Goal: Task Accomplishment & Management: Manage account settings

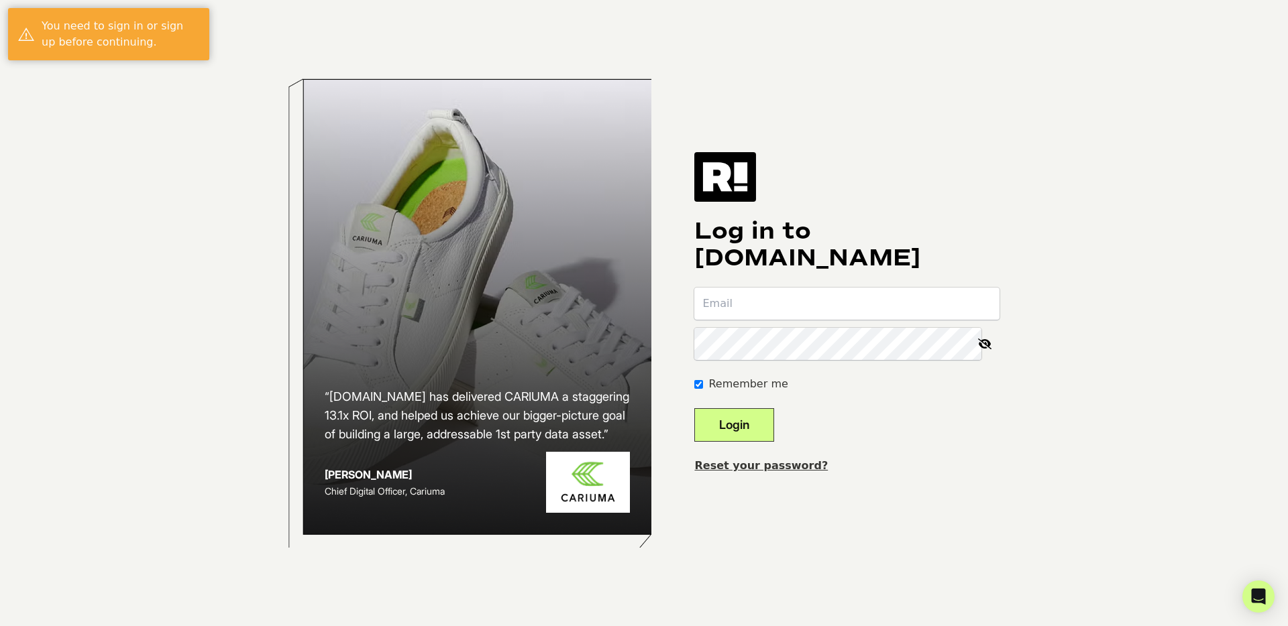
type input "rich@zsupplyllc.com"
click at [754, 428] on button "Login" at bounding box center [734, 425] width 80 height 34
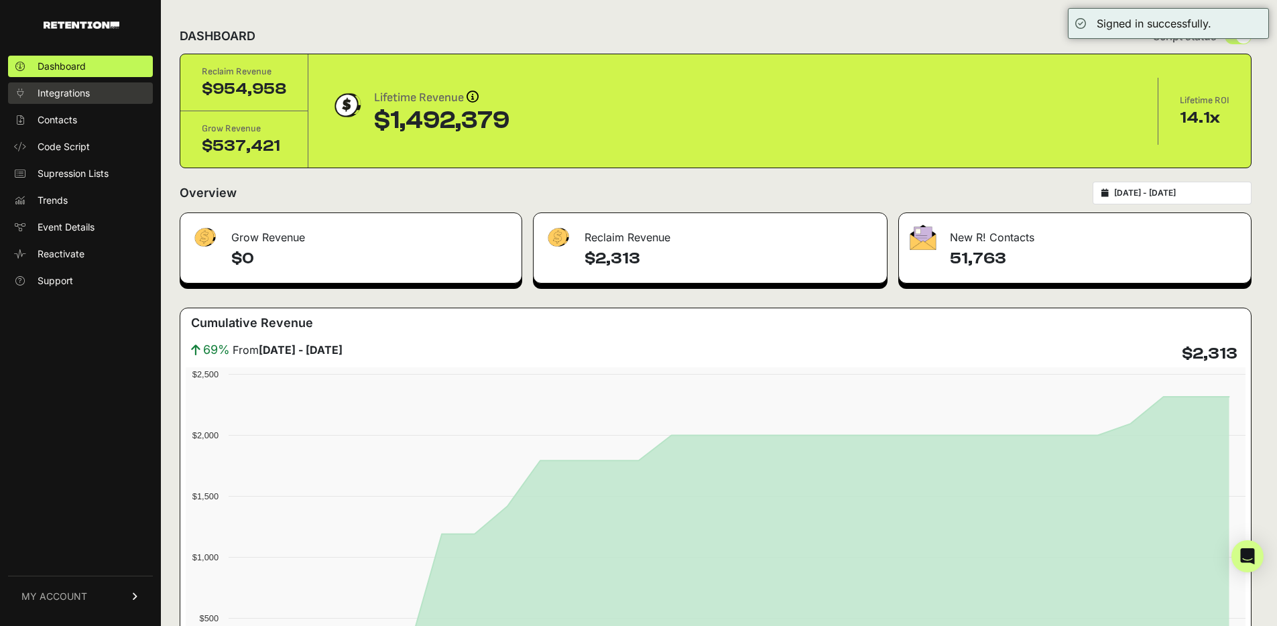
click at [68, 91] on span "Integrations" at bounding box center [64, 93] width 52 height 13
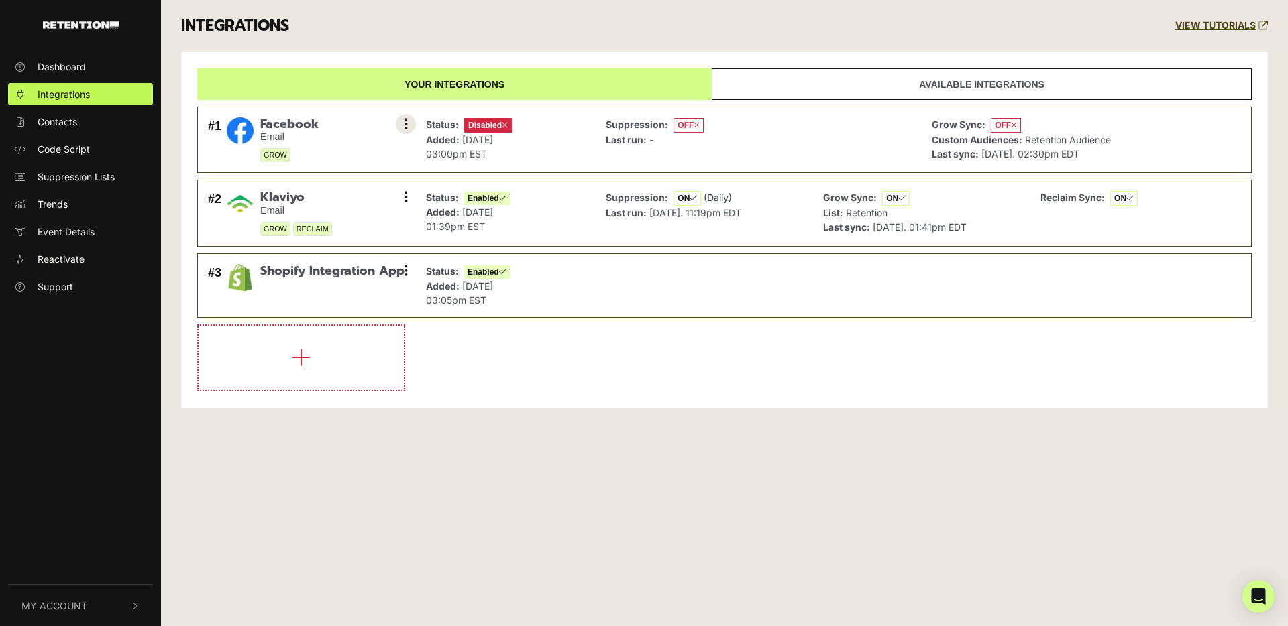
click at [409, 128] on button at bounding box center [406, 124] width 20 height 20
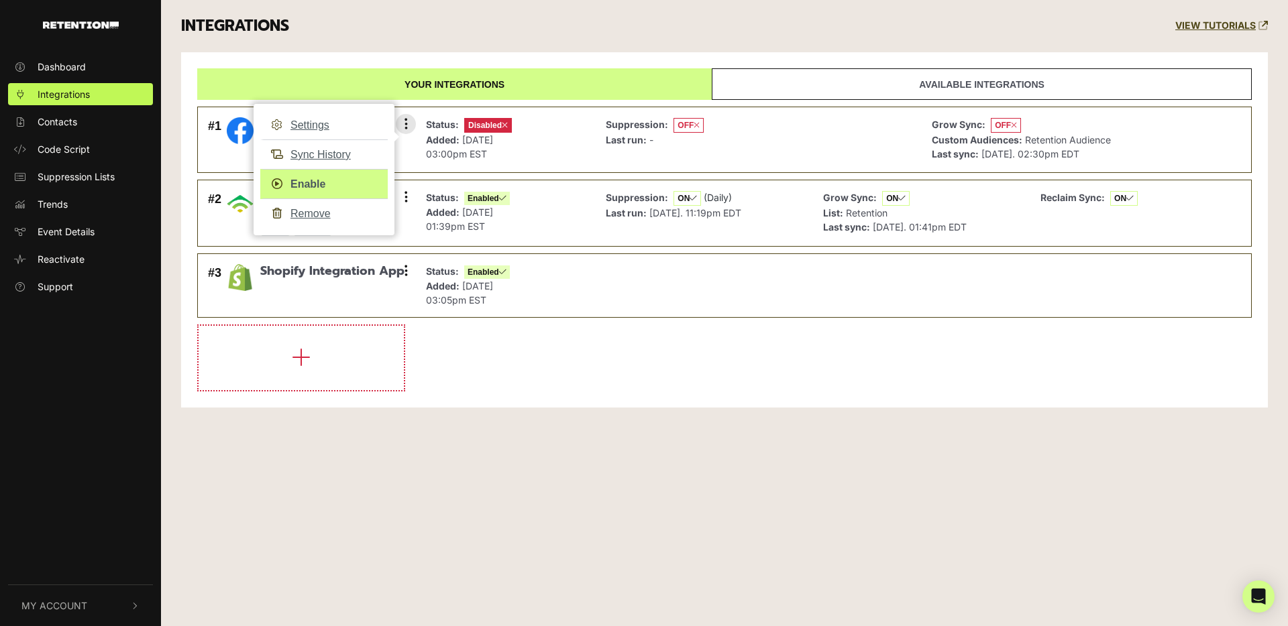
click at [317, 187] on link "Enable" at bounding box center [323, 184] width 127 height 30
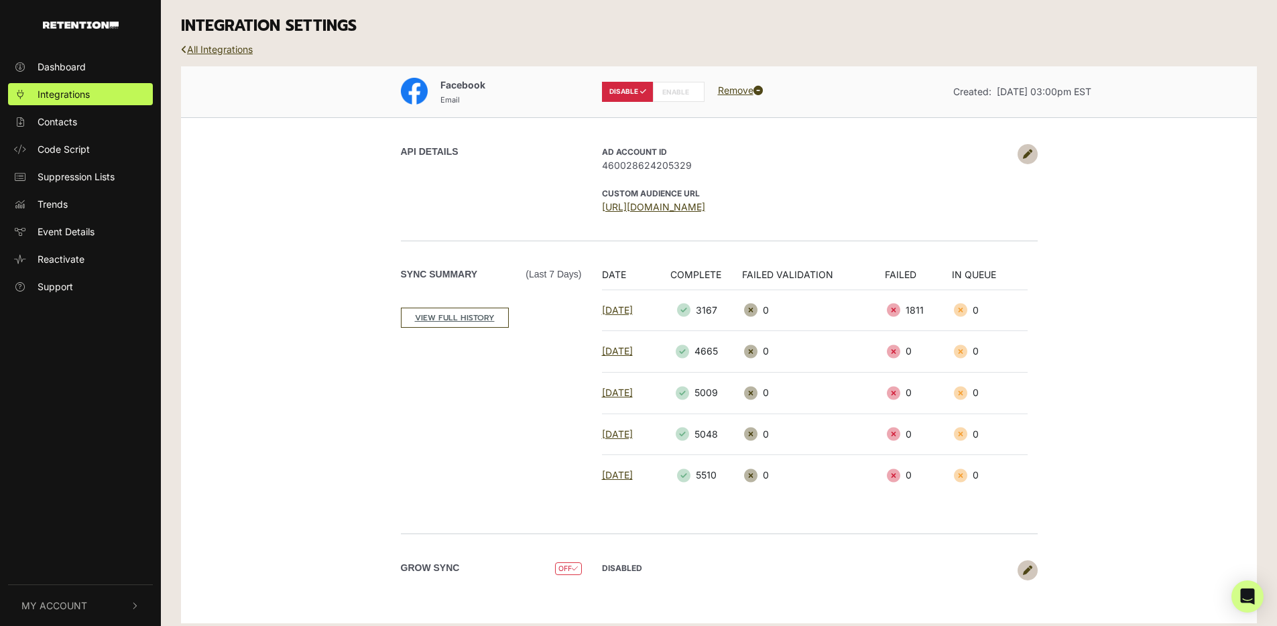
click at [681, 88] on label "ENABLE" at bounding box center [679, 92] width 52 height 20
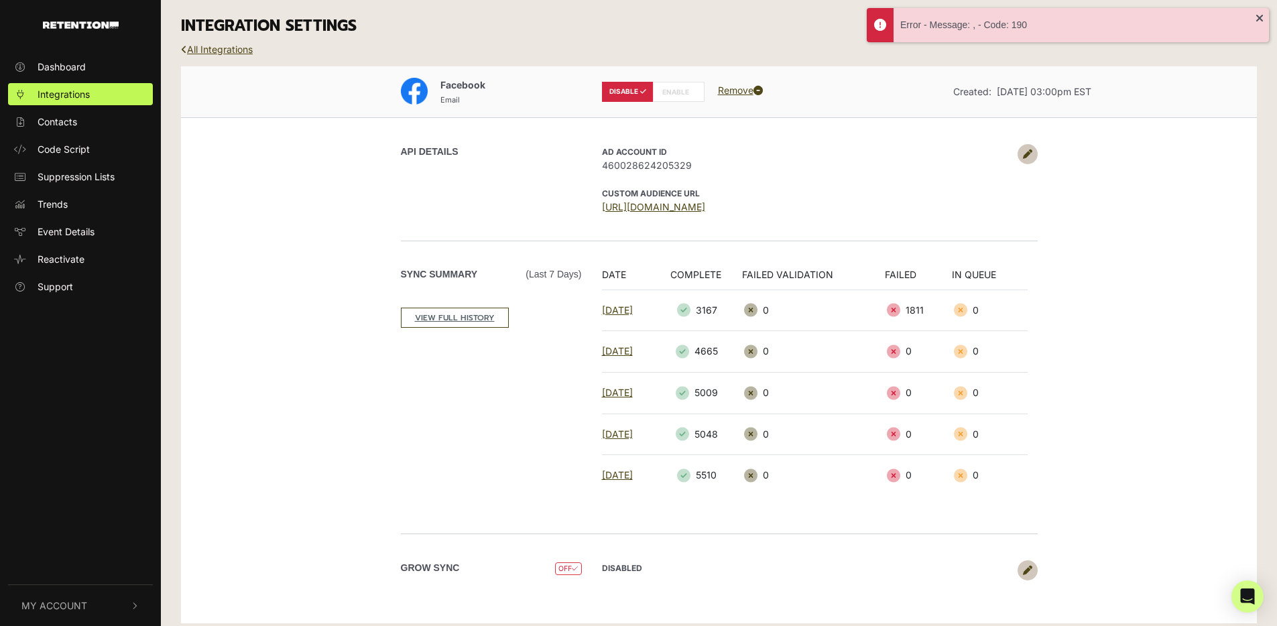
click at [681, 88] on label "ENABLE" at bounding box center [679, 92] width 52 height 20
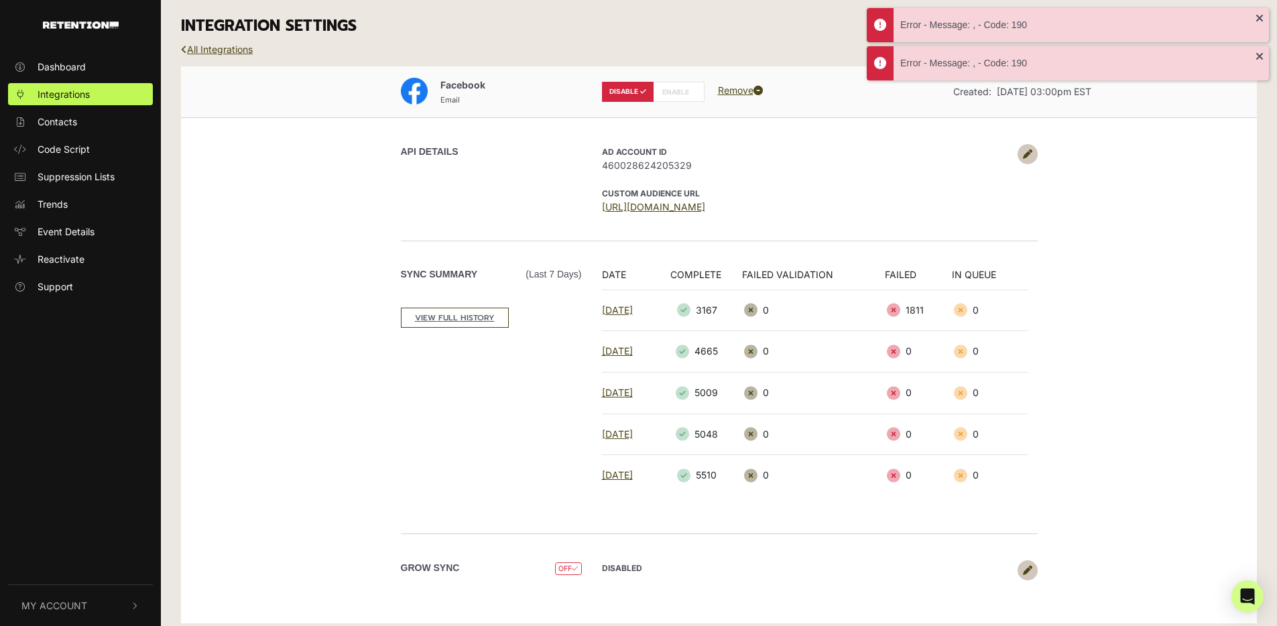
click at [536, 173] on div "API DETAILS" at bounding box center [496, 179] width 191 height 70
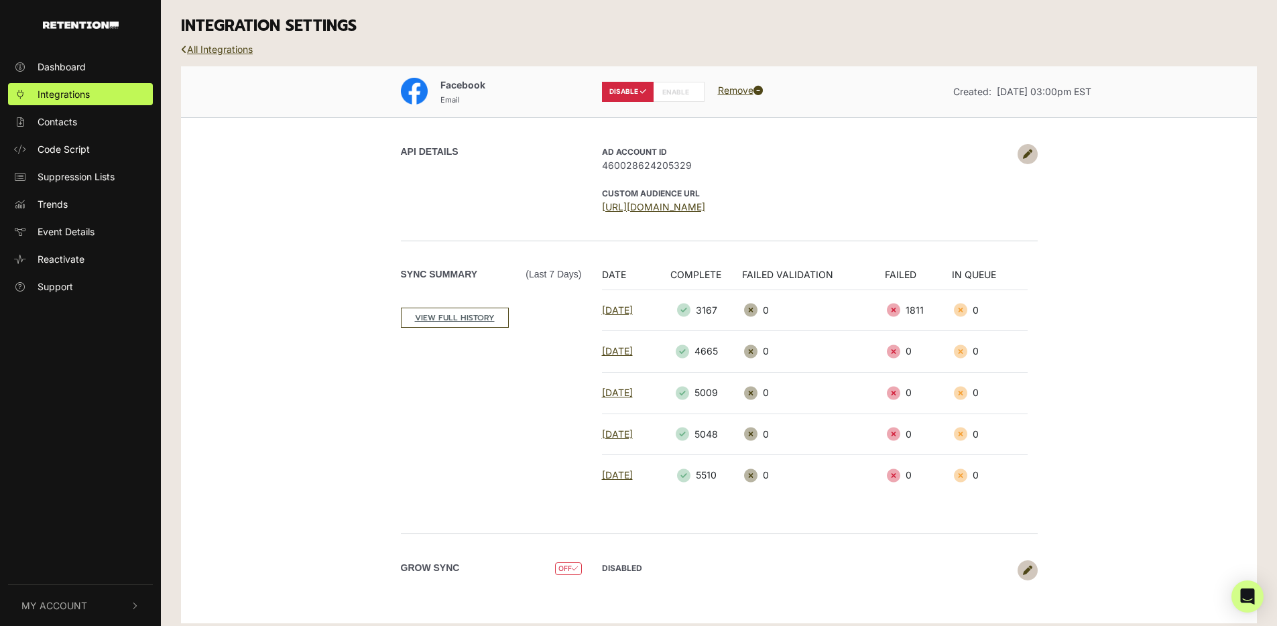
click at [614, 88] on label "DISABLE" at bounding box center [628, 92] width 52 height 20
click at [681, 91] on label "ENABLE" at bounding box center [679, 92] width 52 height 20
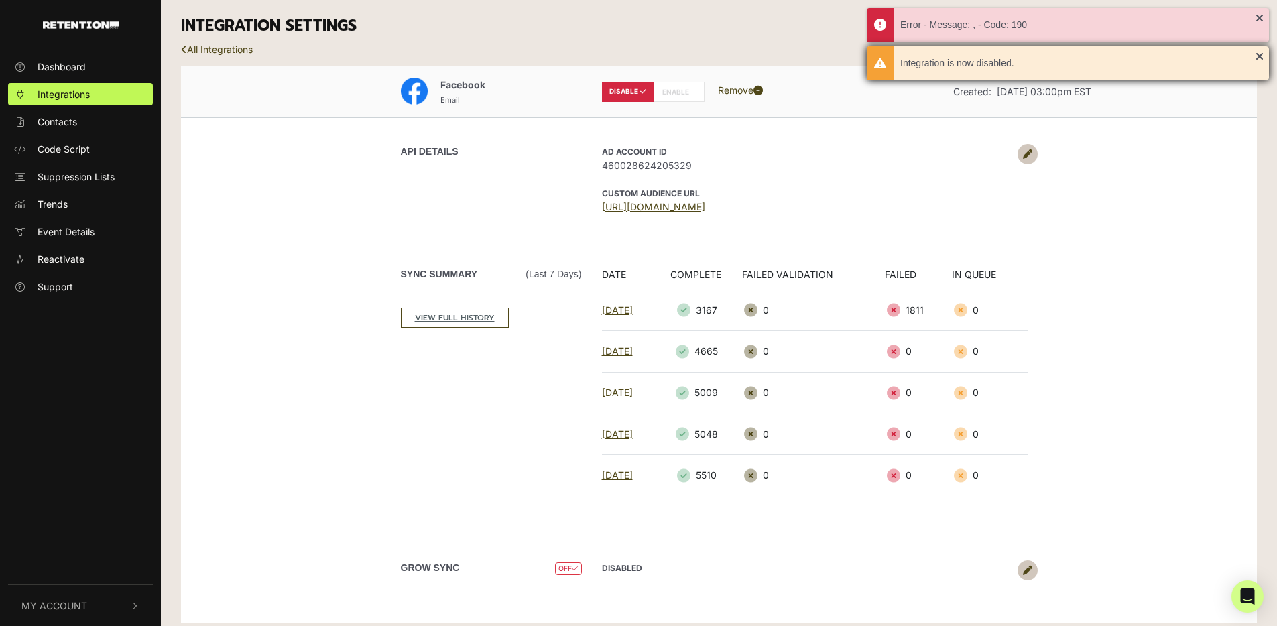
click at [1264, 59] on div "Integration is now disabled." at bounding box center [1068, 63] width 402 height 34
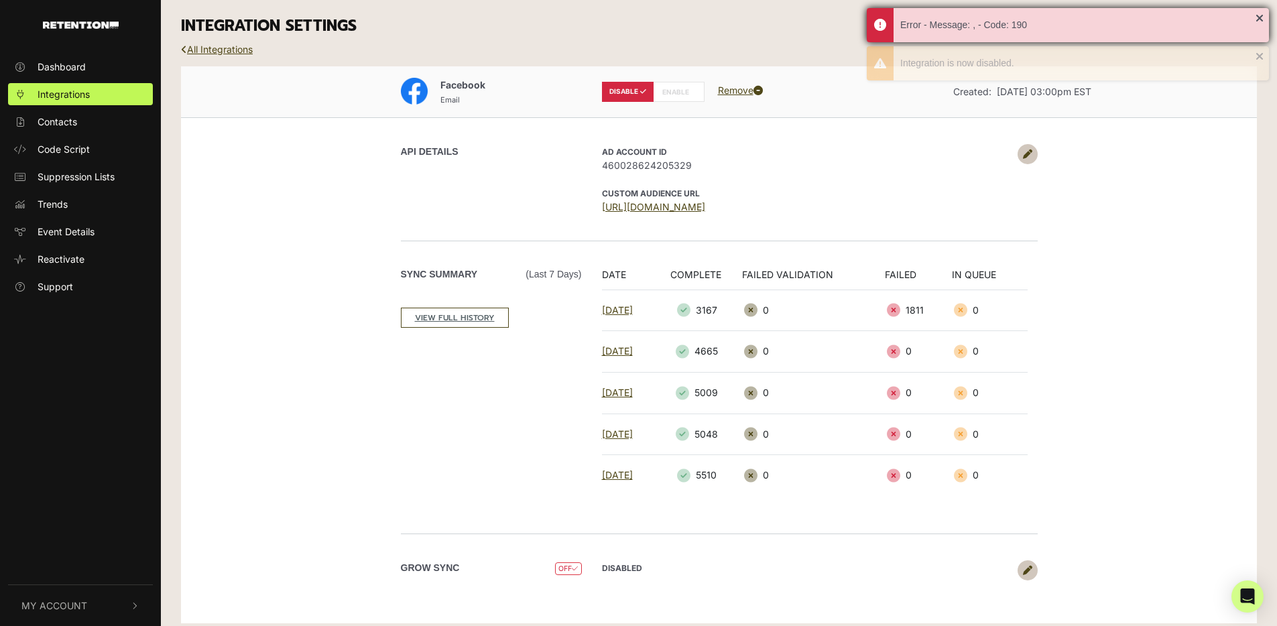
click at [1257, 17] on div "Error - Message: , - Code: 190" at bounding box center [1068, 25] width 402 height 34
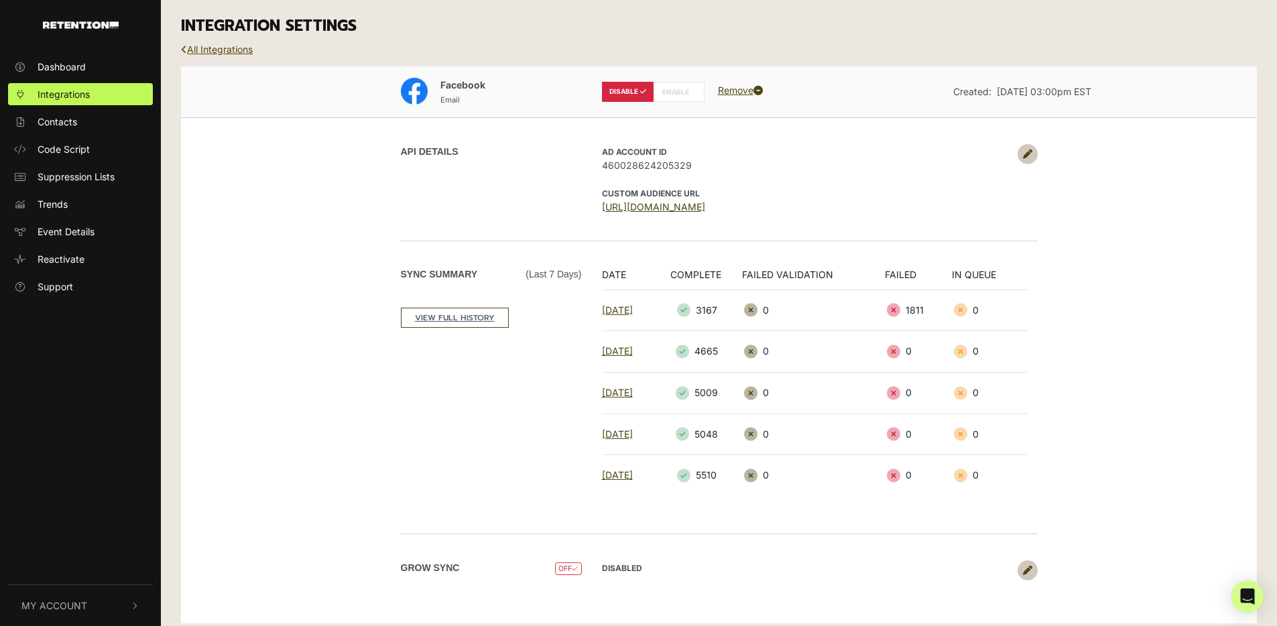
click at [206, 44] on link "All Integrations" at bounding box center [217, 49] width 72 height 11
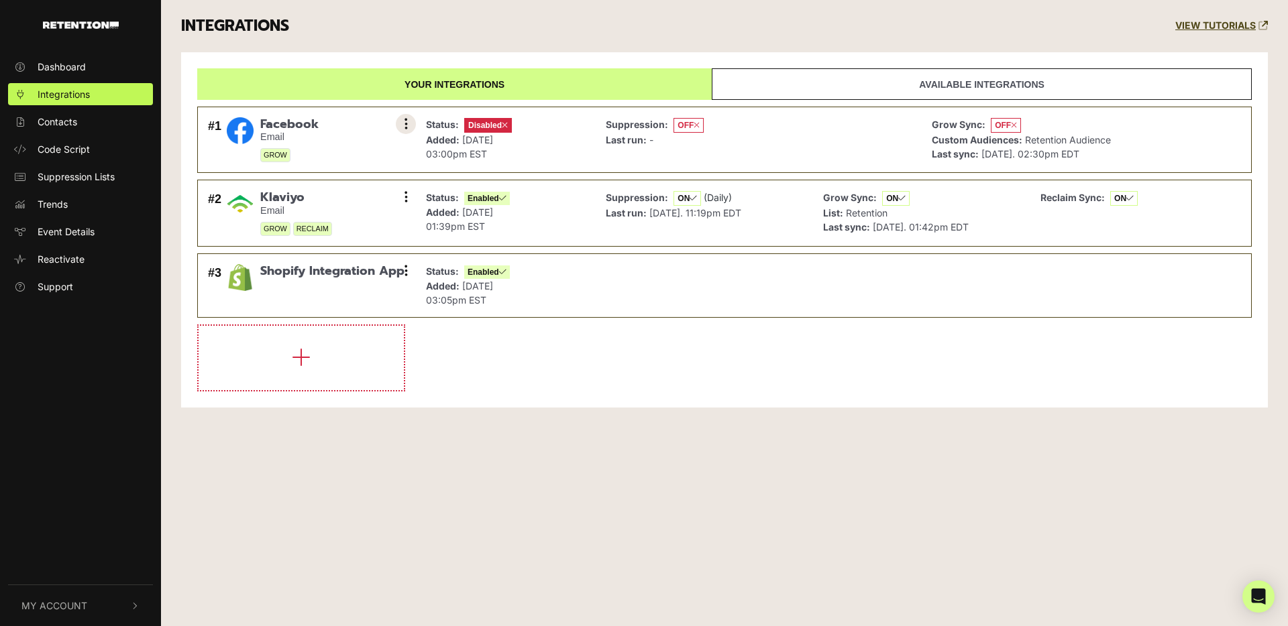
click at [412, 119] on button at bounding box center [406, 124] width 20 height 20
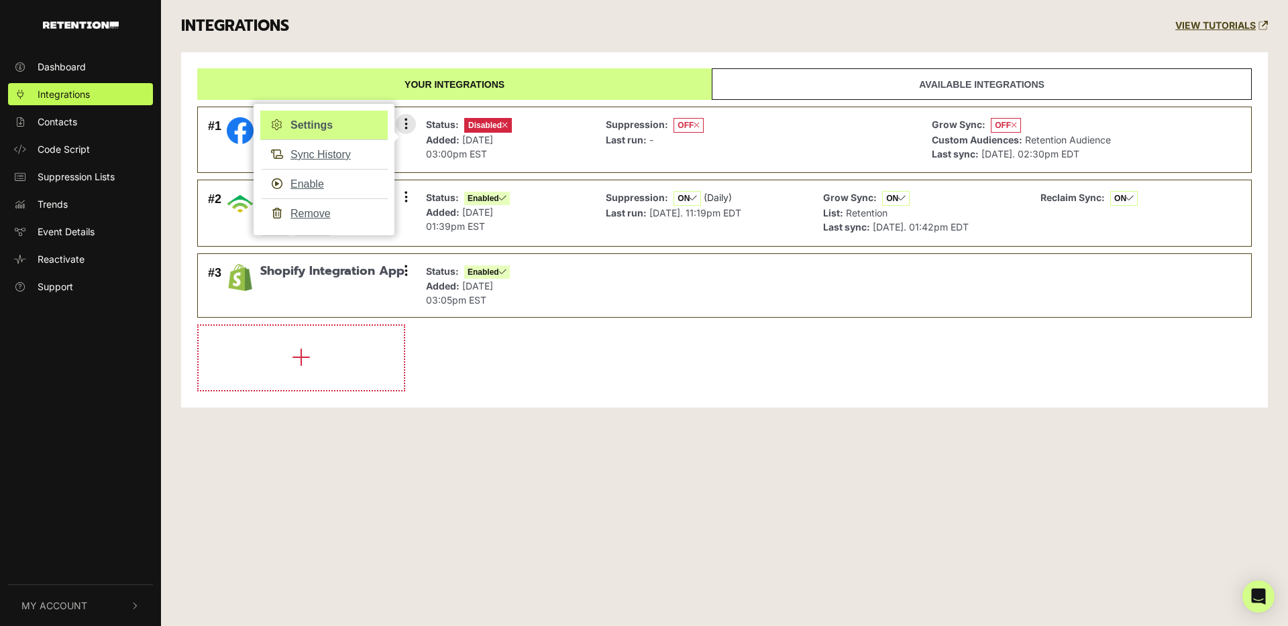
click at [345, 125] on link "Settings" at bounding box center [323, 126] width 127 height 30
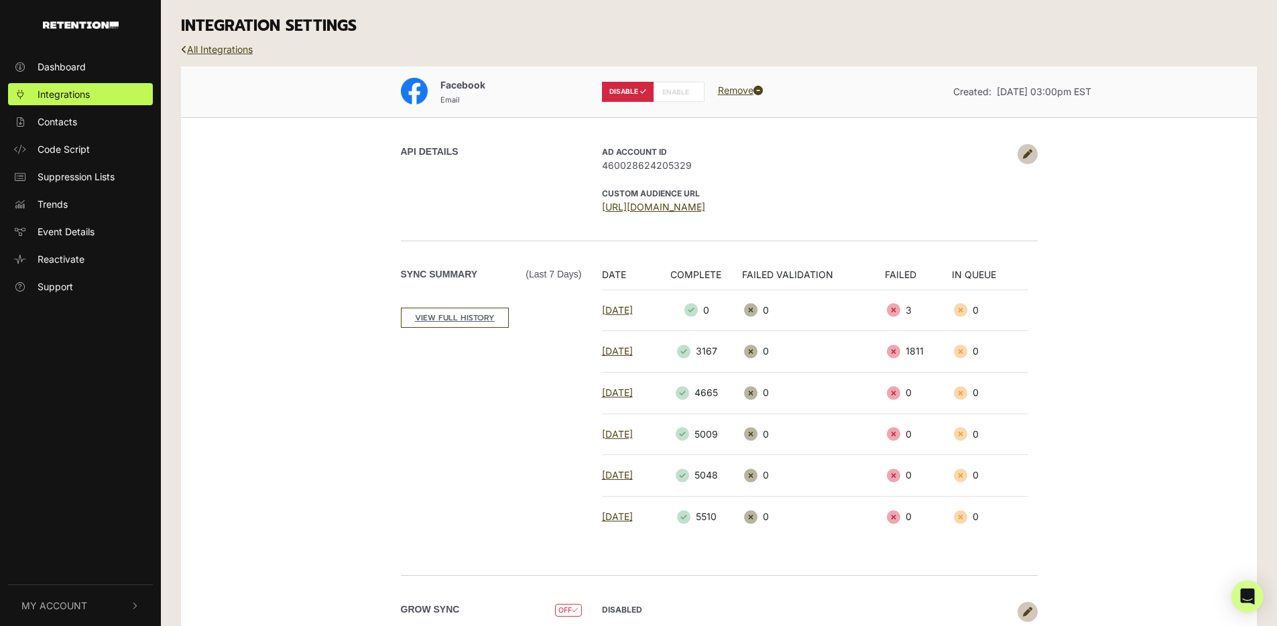
click at [1022, 150] on link at bounding box center [1028, 154] width 20 height 20
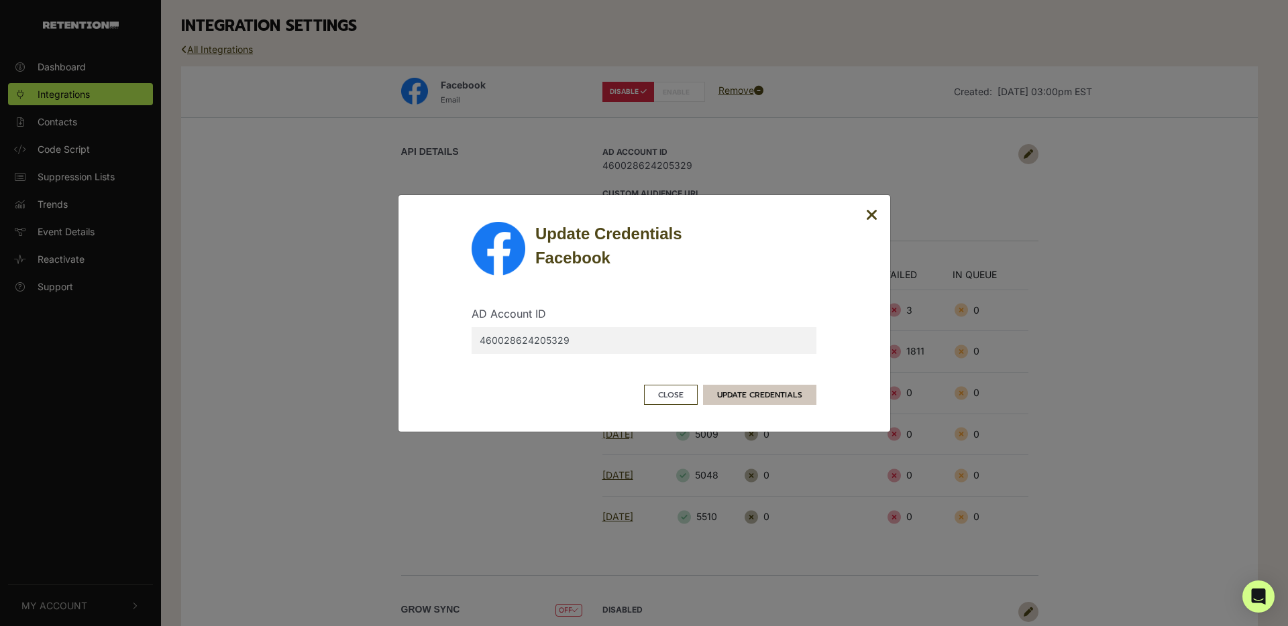
click at [784, 397] on button "UPDATE CREDENTIALS" at bounding box center [759, 395] width 113 height 20
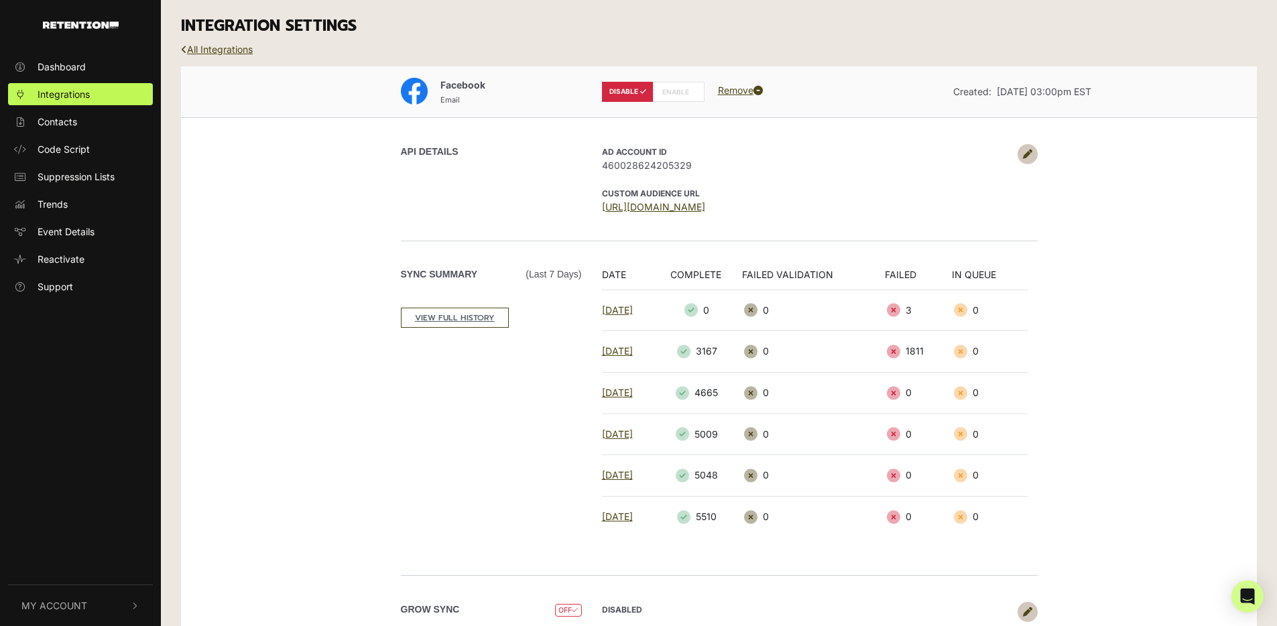
click at [683, 95] on label "ENABLE" at bounding box center [679, 92] width 52 height 20
radio input "false"
radio input "true"
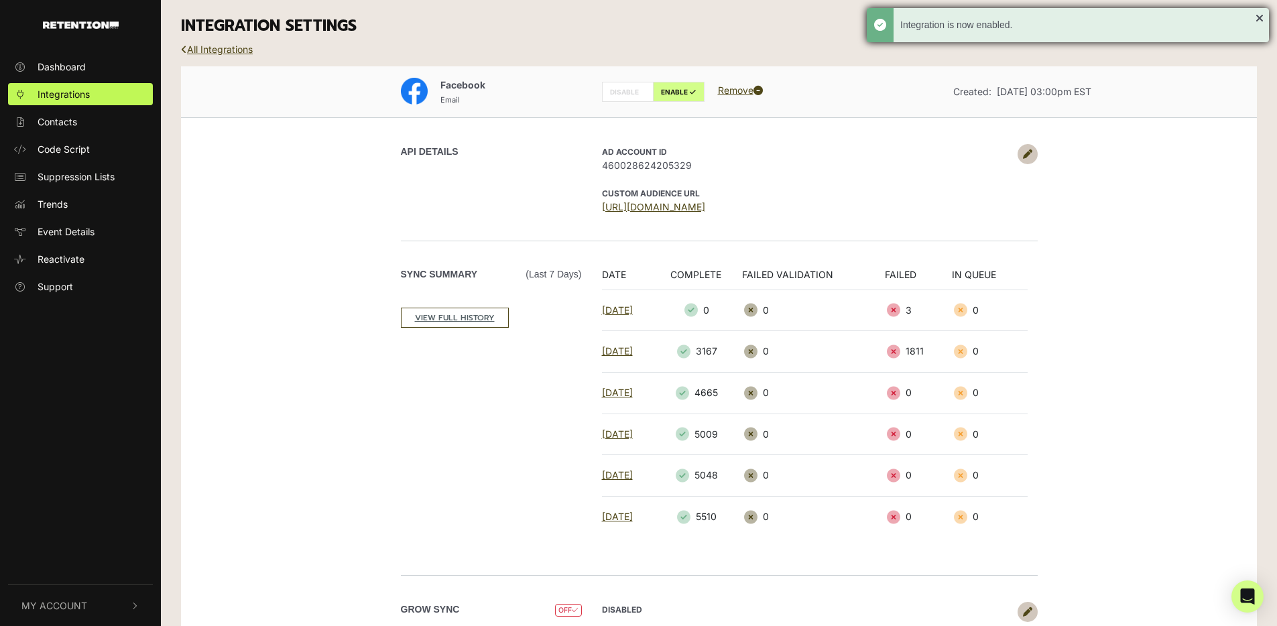
click at [1258, 14] on div "Integration is now enabled." at bounding box center [1068, 25] width 402 height 34
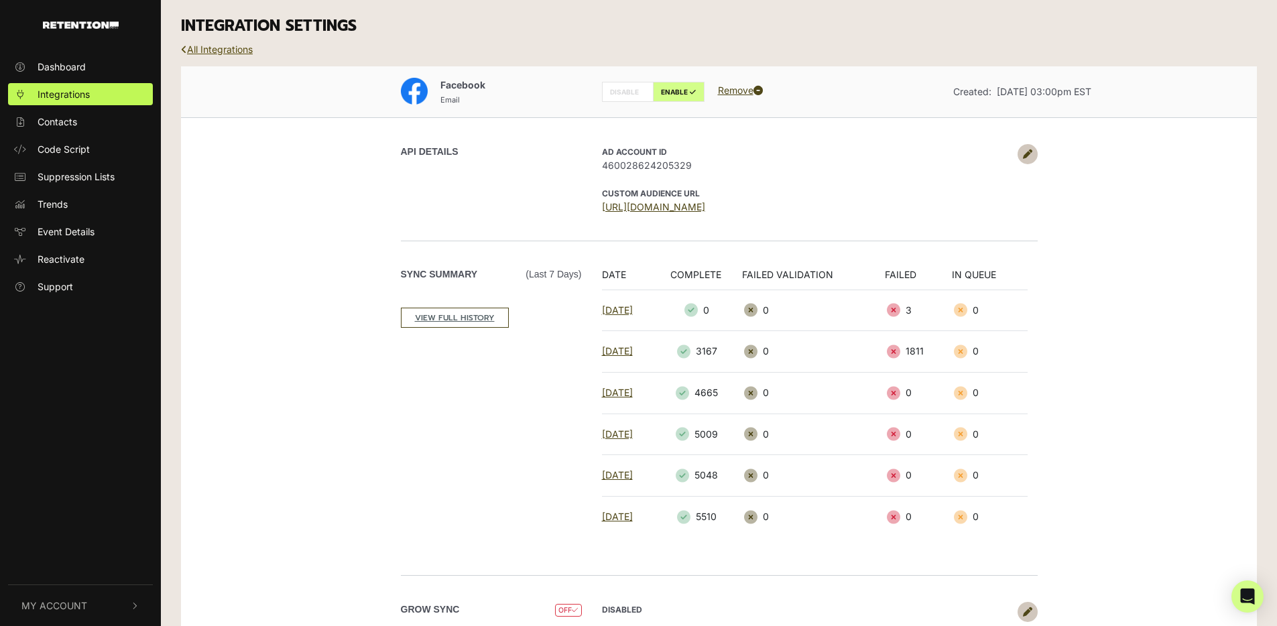
click at [213, 48] on link "All Integrations" at bounding box center [217, 49] width 72 height 11
